Goal: Information Seeking & Learning: Get advice/opinions

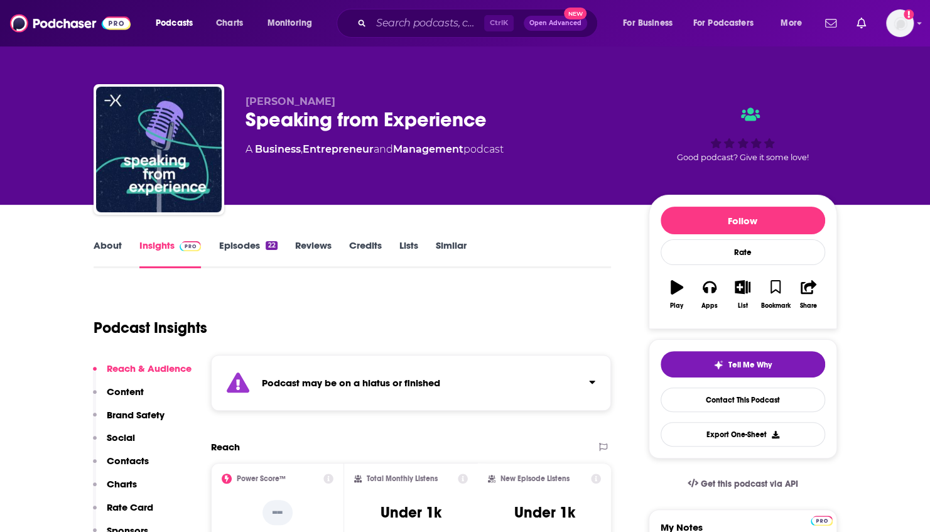
click at [322, 255] on link "Reviews" at bounding box center [313, 253] width 36 height 29
